Goal: Register for event/course

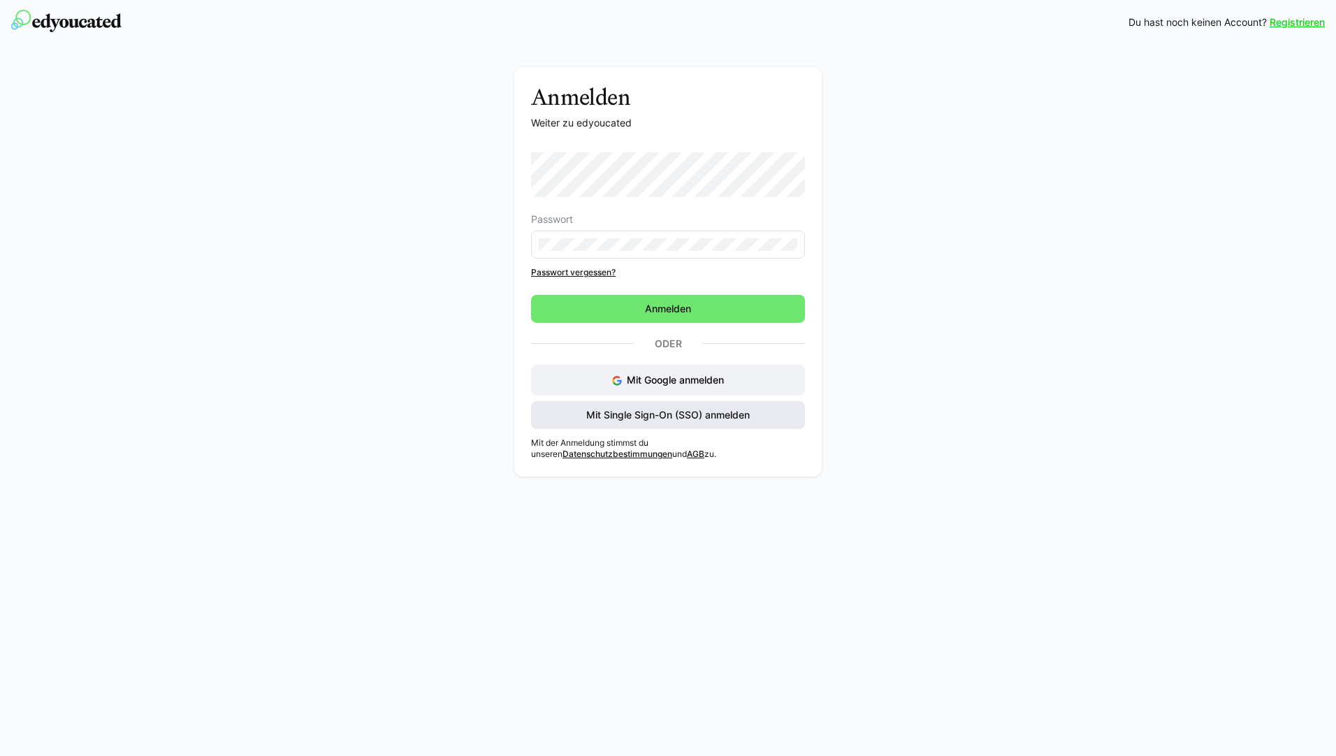
click at [703, 414] on span "Mit Single Sign-On (SSO) anmelden" at bounding box center [668, 415] width 168 height 14
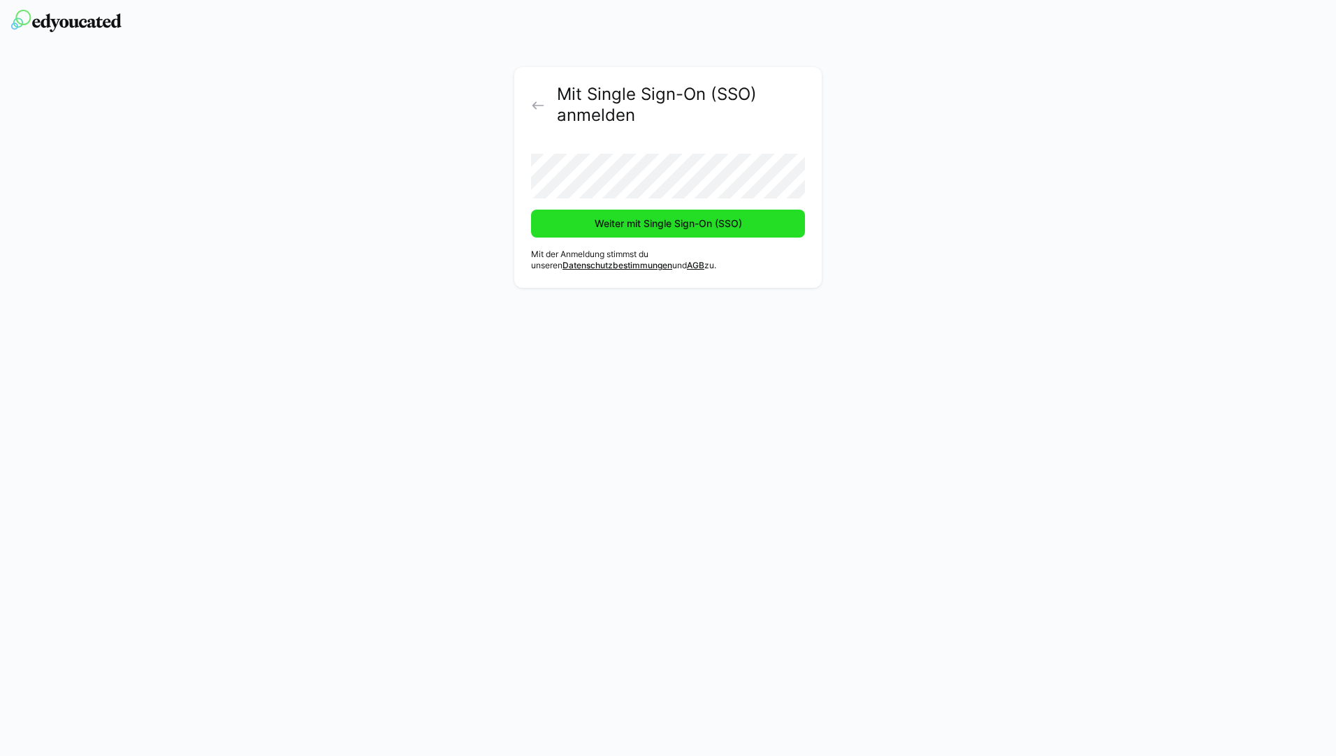
click at [658, 232] on span "Weiter mit Single Sign-On (SSO)" at bounding box center [668, 224] width 274 height 28
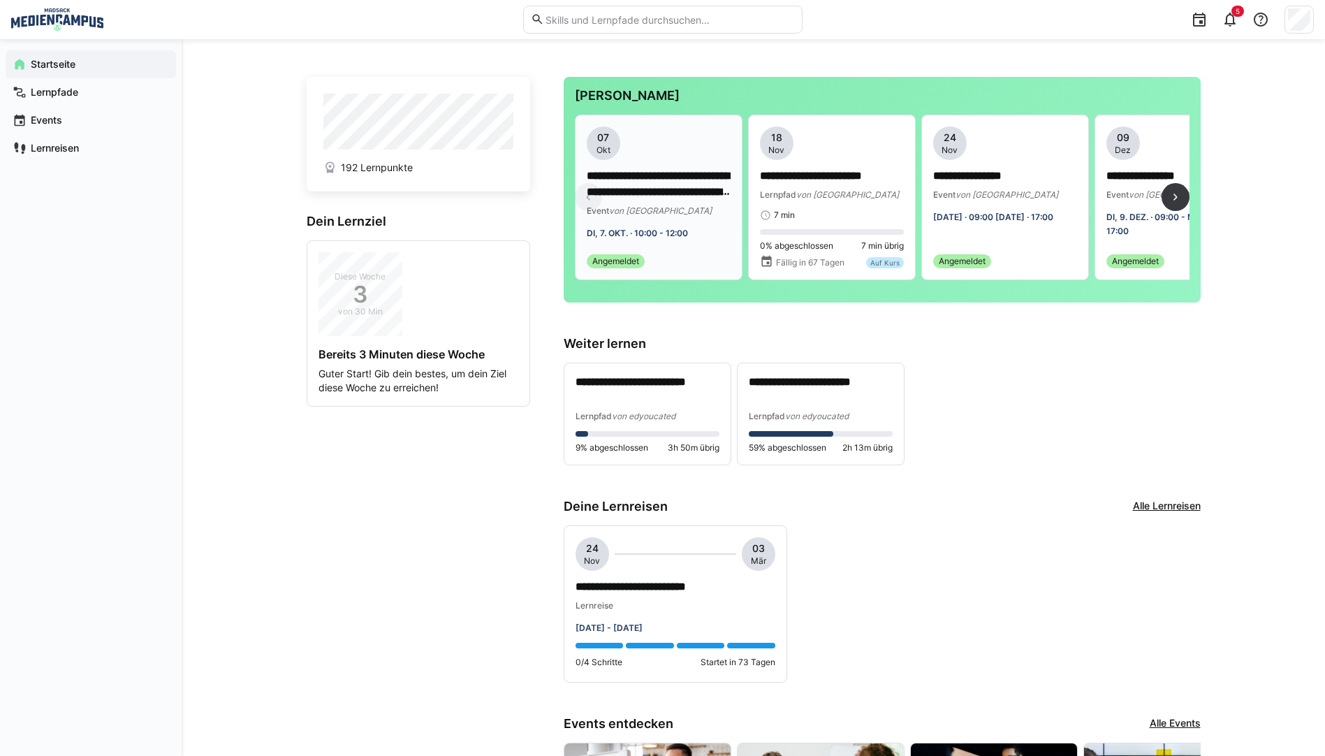
click at [677, 197] on p "**********" at bounding box center [659, 184] width 144 height 32
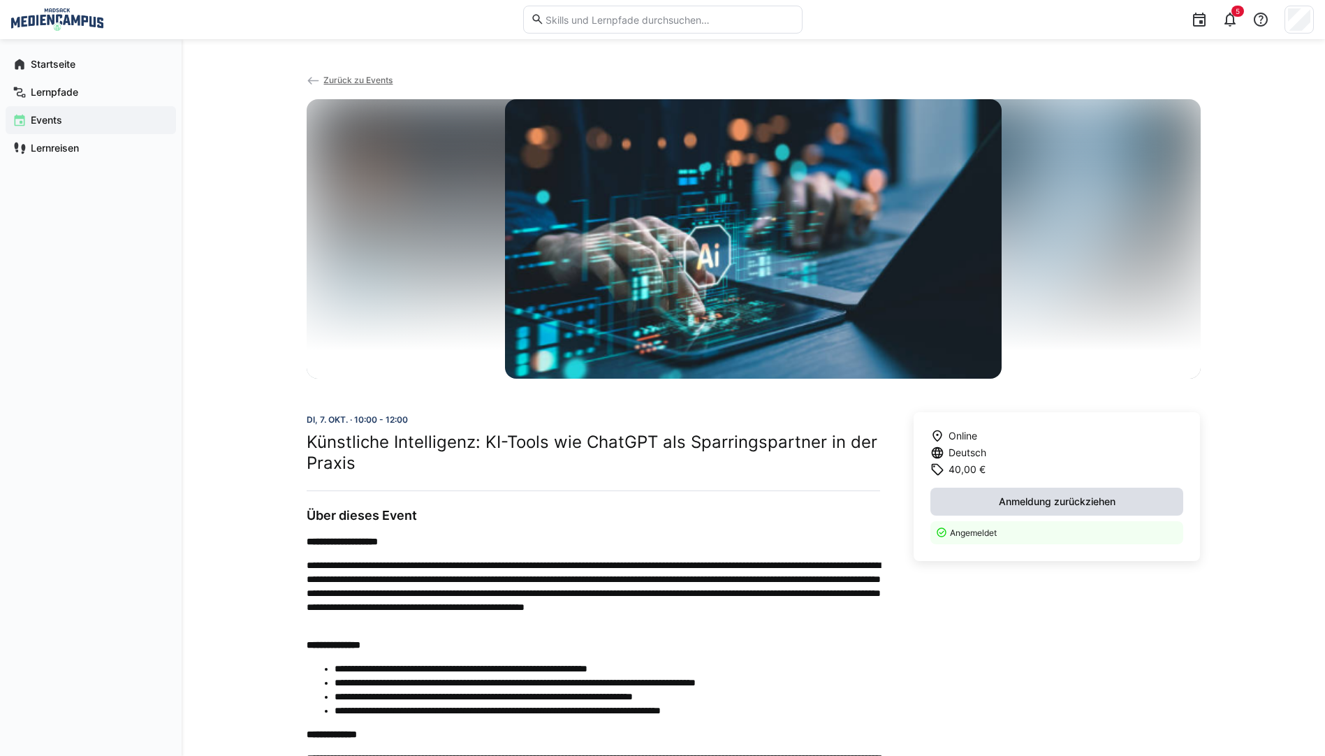
click at [1033, 511] on span "Anmeldung zurückziehen" at bounding box center [1058, 502] width 254 height 28
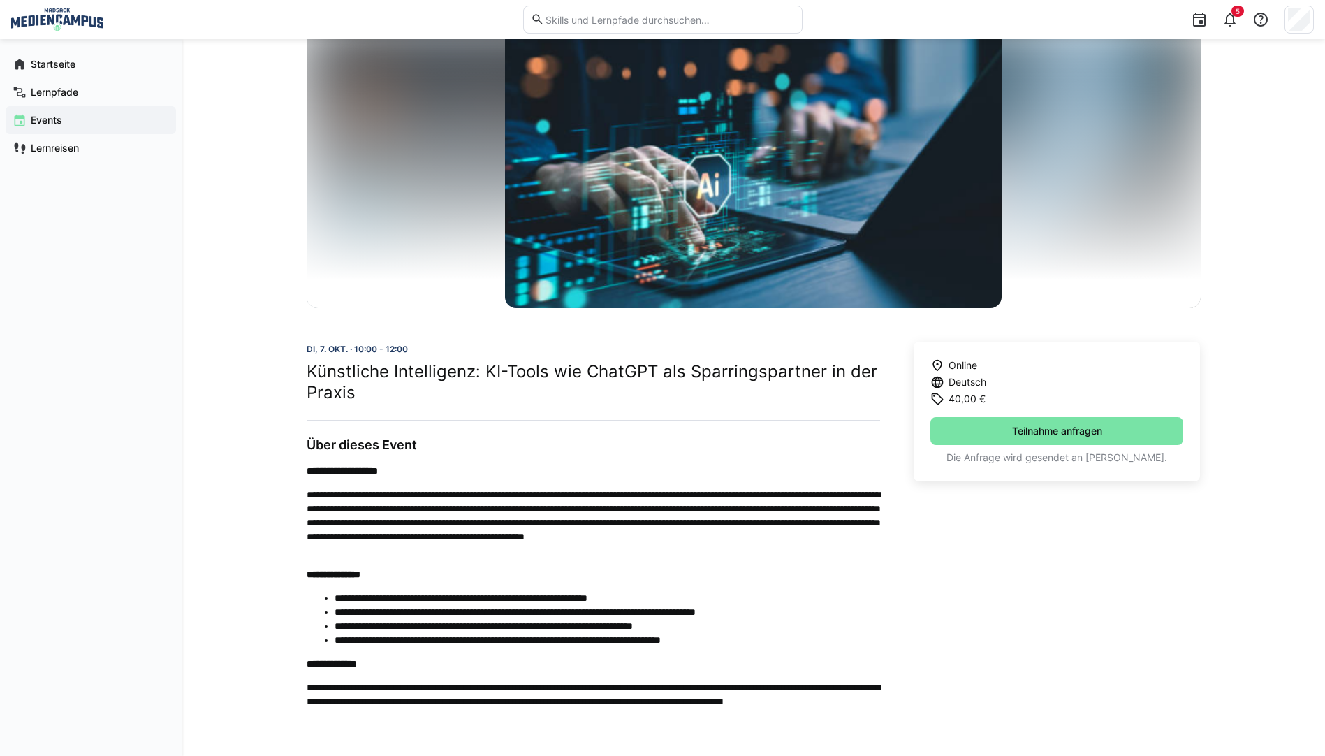
scroll to position [1, 0]
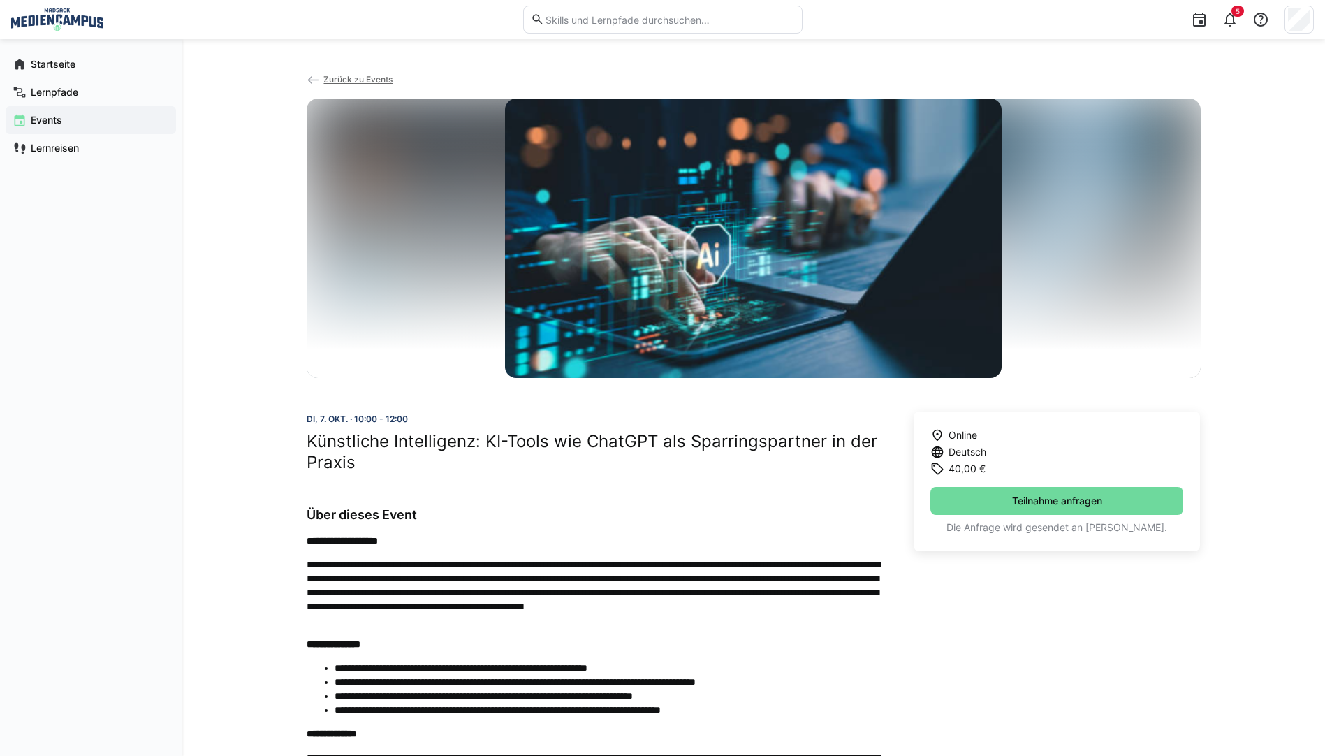
click at [957, 499] on span "Teilnahme anfragen" at bounding box center [1058, 501] width 254 height 28
